Goal: Transaction & Acquisition: Purchase product/service

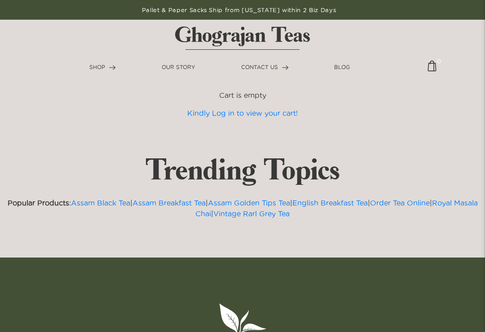
click at [430, 202] on link "Order Tea Online" at bounding box center [400, 203] width 60 height 8
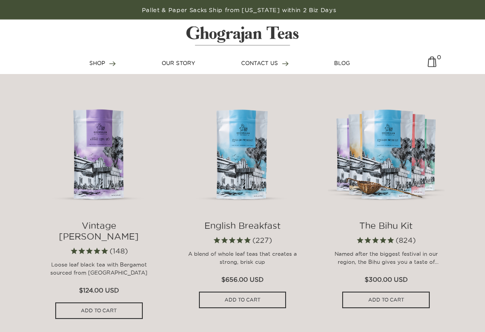
scroll to position [646, 0]
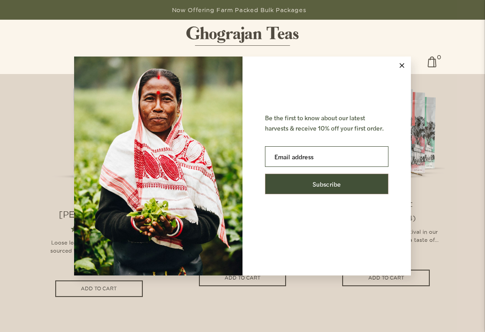
click at [405, 75] on button at bounding box center [402, 66] width 18 height 18
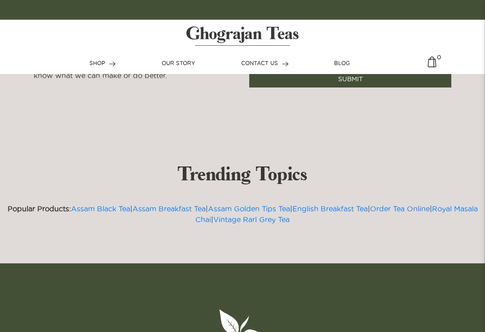
scroll to position [1988, 0]
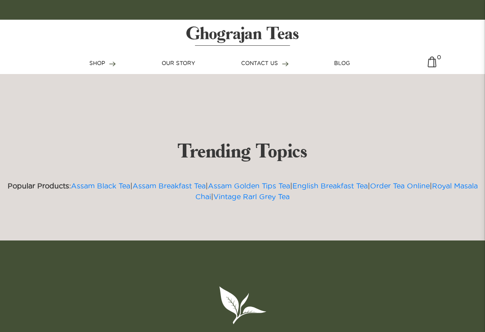
click at [102, 190] on link "Assam Black Tea" at bounding box center [100, 186] width 59 height 8
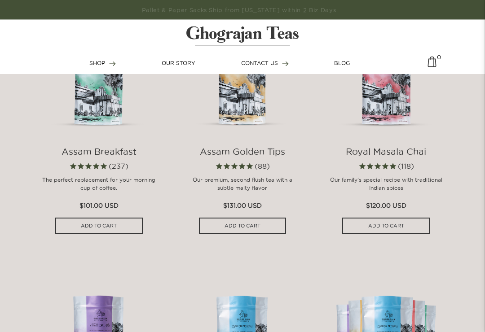
scroll to position [442, 0]
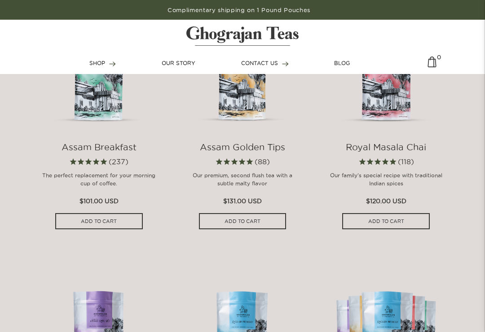
click at [96, 230] on input "ADD TO CART" at bounding box center [99, 221] width 88 height 17
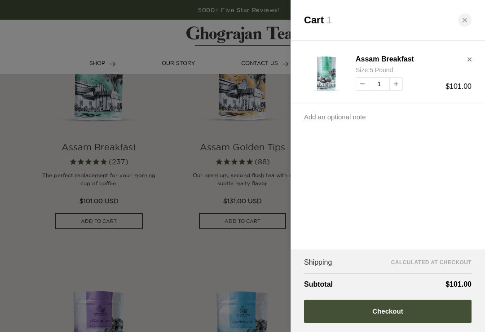
click at [71, 91] on div at bounding box center [242, 166] width 485 height 332
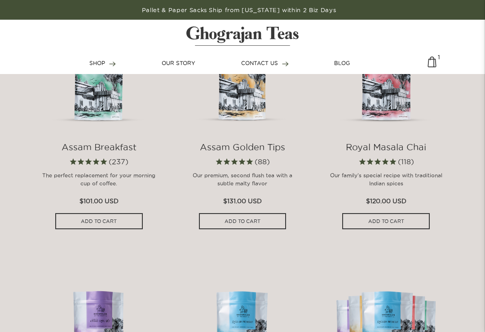
click at [88, 97] on img at bounding box center [98, 72] width 117 height 117
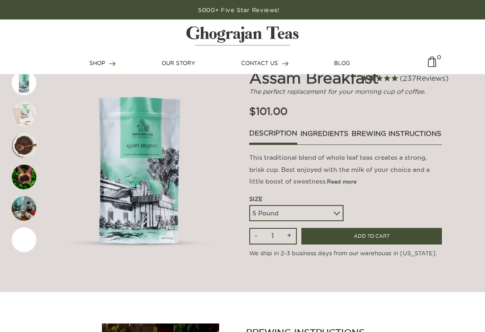
scroll to position [47, 0]
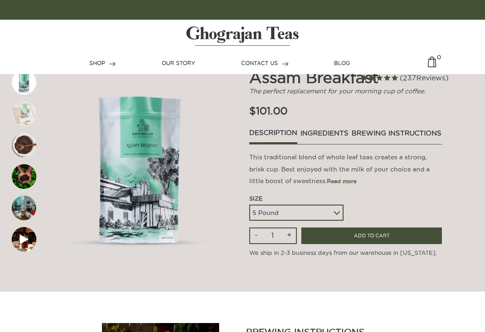
click at [343, 221] on select "5 Pound 10 Pound Paper Sack (68 lbs) Pallet - 20 Paper Sacks - 1364 lbs" at bounding box center [296, 213] width 94 height 16
click at [383, 244] on input "ADD TO CART" at bounding box center [371, 236] width 141 height 17
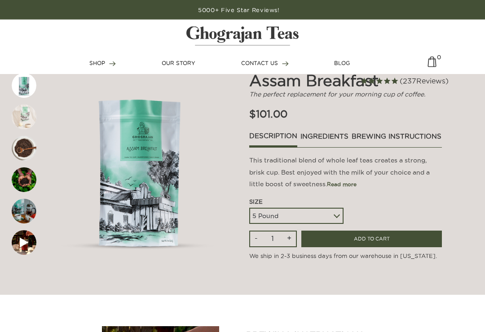
scroll to position [44, 0]
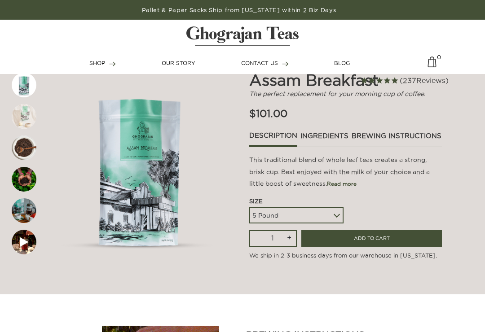
click at [379, 247] on input "ADD TO CART" at bounding box center [371, 238] width 141 height 17
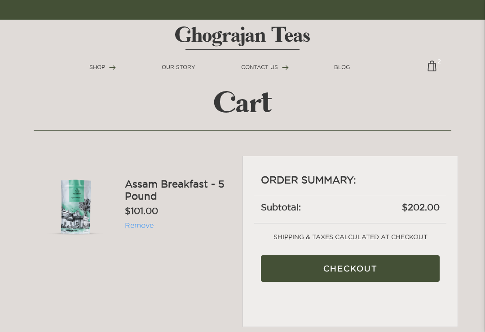
click at [367, 266] on input "Checkout" at bounding box center [350, 269] width 179 height 27
click at [132, 223] on link "Remove" at bounding box center [139, 225] width 29 height 8
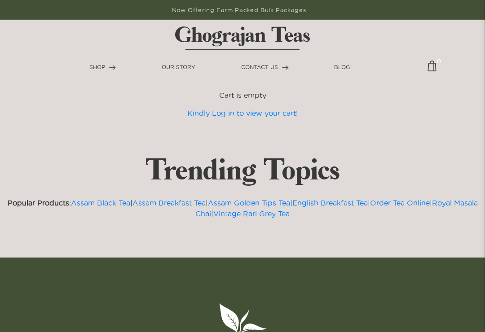
click at [435, 68] on img at bounding box center [432, 70] width 9 height 18
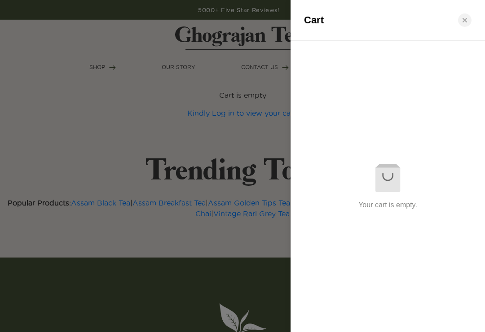
click at [31, 159] on div at bounding box center [242, 166] width 485 height 332
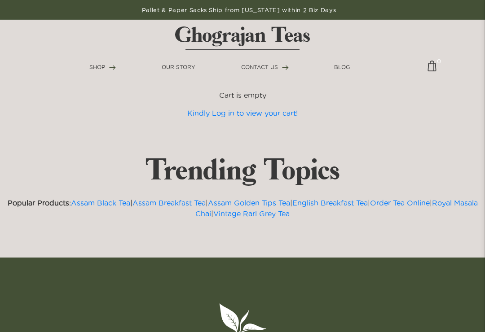
click at [102, 199] on link "Assam Black Tea" at bounding box center [100, 203] width 59 height 8
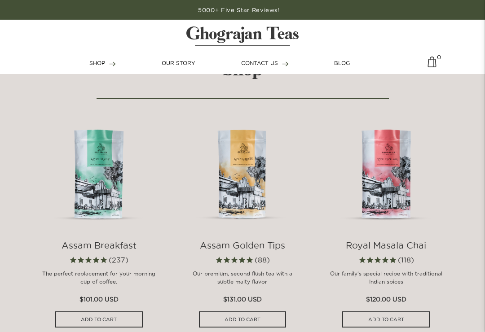
scroll to position [373, 0]
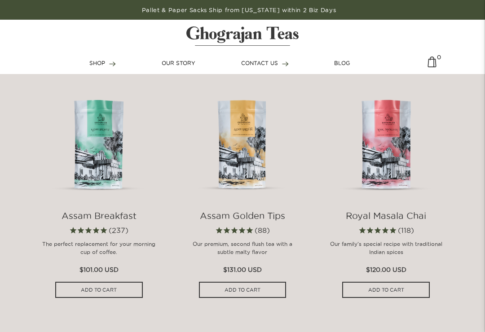
click at [257, 299] on input "ADD TO CART" at bounding box center [243, 290] width 88 height 17
click at [91, 299] on input "ADD TO CART" at bounding box center [99, 290] width 88 height 17
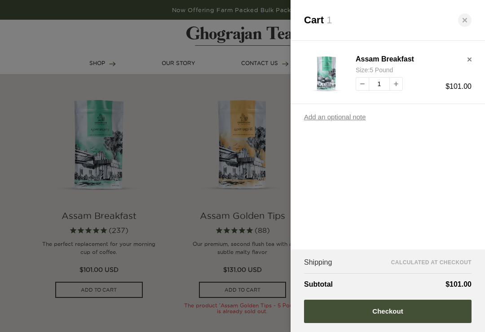
click at [398, 323] on button "Checkout" at bounding box center [388, 311] width 168 height 23
